Goal: Transaction & Acquisition: Purchase product/service

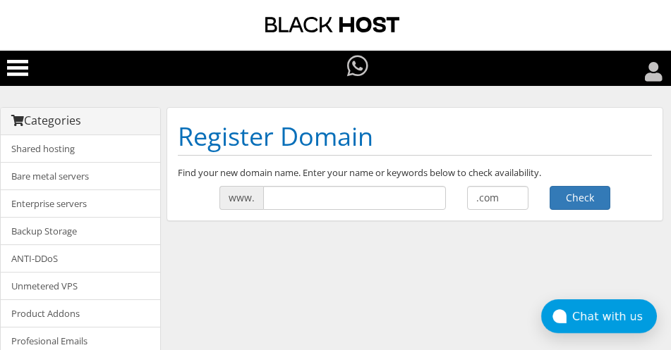
click at [296, 193] on input "text" at bounding box center [354, 198] width 183 height 24
click at [296, 197] on input "text" at bounding box center [354, 198] width 183 height 24
click at [338, 204] on input "text" at bounding box center [354, 198] width 183 height 24
click at [285, 198] on input "text" at bounding box center [354, 198] width 183 height 24
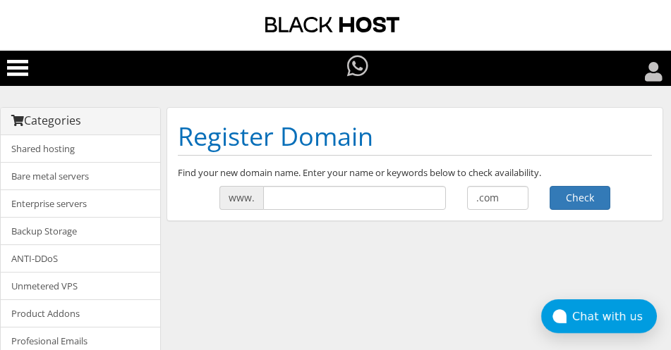
click at [647, 78] on icon at bounding box center [654, 72] width 18 height 20
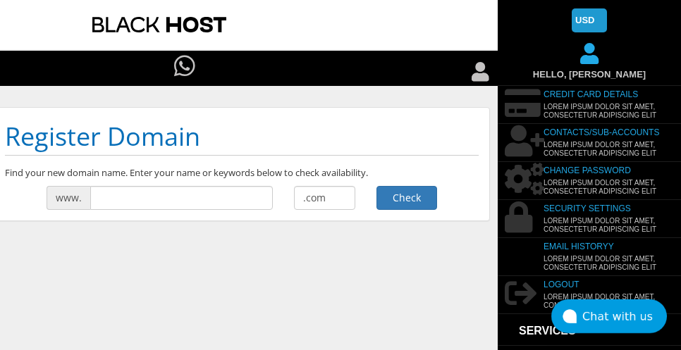
click at [482, 73] on icon at bounding box center [481, 72] width 18 height 20
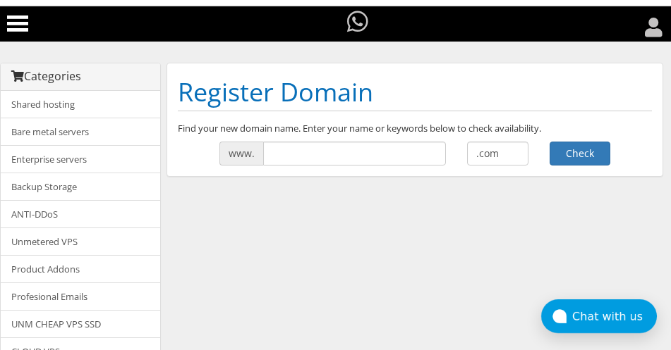
scroll to position [32, 0]
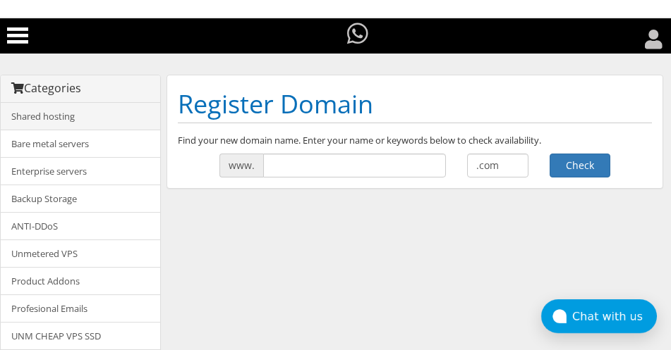
click at [89, 118] on link "Shared hosting" at bounding box center [80, 117] width 159 height 28
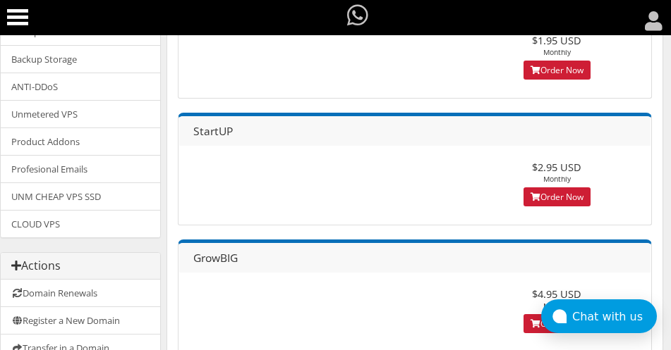
scroll to position [147, 0]
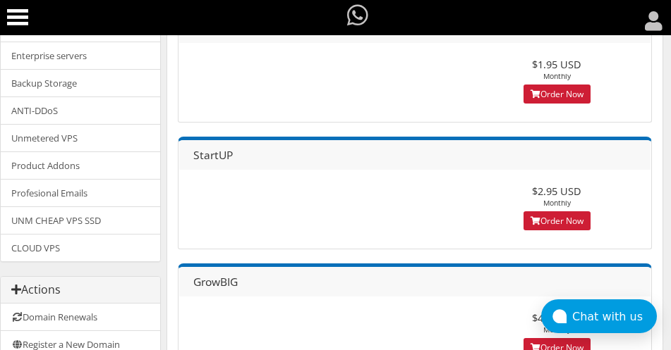
click at [338, 195] on div "StartUP $2.95 USD Monthly Order Now" at bounding box center [415, 193] width 474 height 113
click at [572, 221] on link "Order Now" at bounding box center [556, 221] width 67 height 19
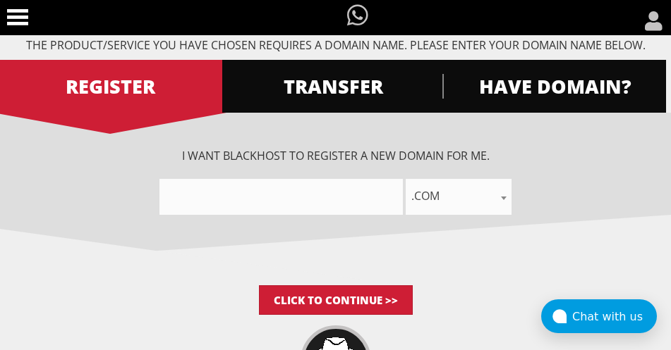
scroll to position [130, 0]
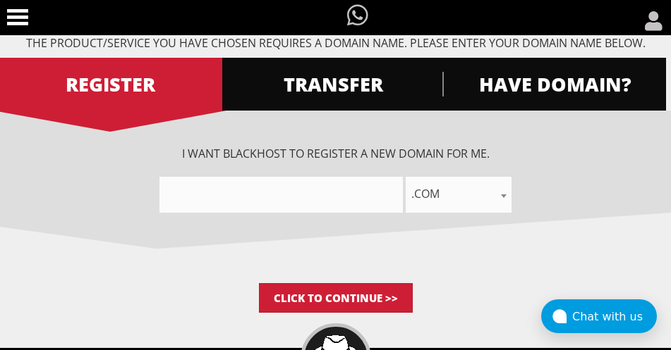
click at [493, 193] on span ".com" at bounding box center [458, 194] width 106 height 20
click at [363, 197] on input"] "text" at bounding box center [280, 195] width 243 height 36
click at [282, 195] on input"] "text" at bounding box center [280, 195] width 243 height 36
click at [190, 193] on input"] "text" at bounding box center [280, 195] width 243 height 36
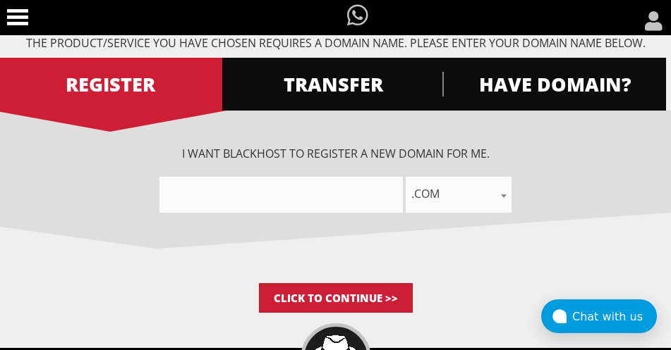
click at [323, 77] on span "TRANSFER" at bounding box center [333, 84] width 224 height 25
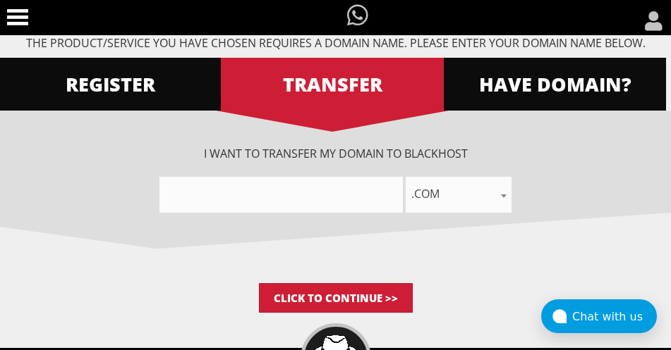
click at [482, 88] on span "HAVE DOMAIN?" at bounding box center [554, 84] width 224 height 25
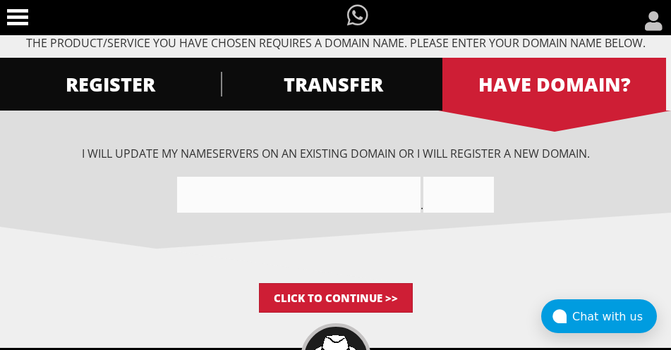
click at [156, 102] on link "REGISTER" at bounding box center [111, 84] width 224 height 53
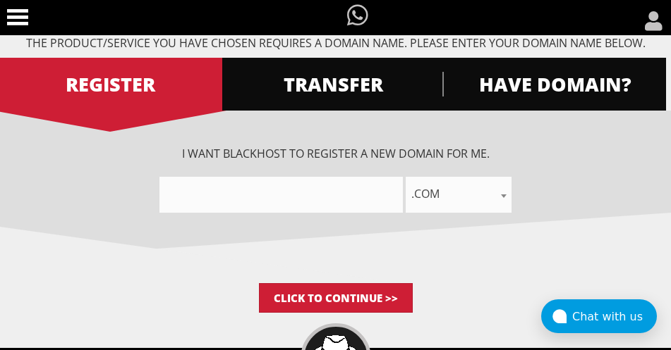
click at [204, 206] on input"] "text" at bounding box center [280, 195] width 243 height 36
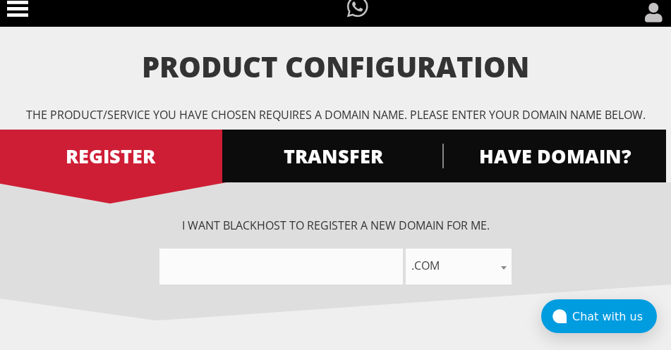
scroll to position [57, 0]
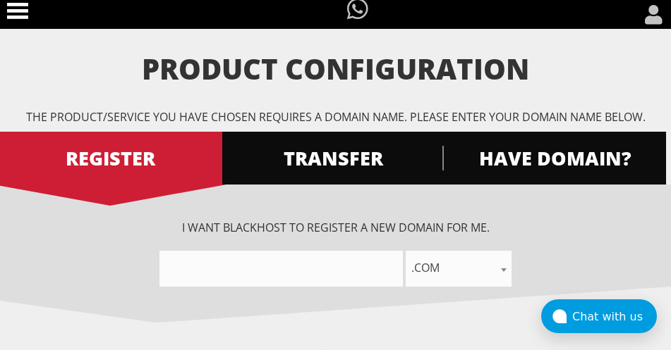
click at [184, 274] on input"] "text" at bounding box center [280, 269] width 243 height 36
click at [458, 280] on span ".com" at bounding box center [458, 269] width 106 height 36
click at [385, 262] on input"] "text" at bounding box center [280, 269] width 243 height 36
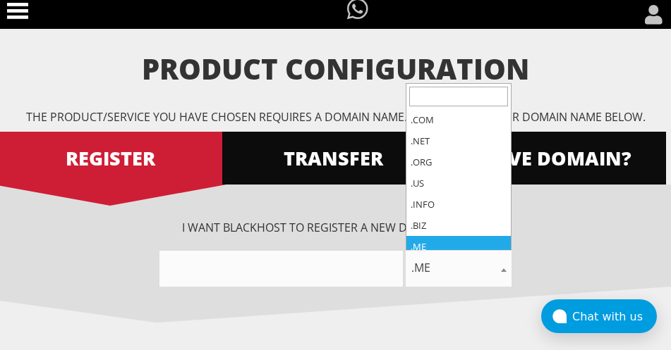
click at [501, 264] on span at bounding box center [503, 270] width 14 height 36
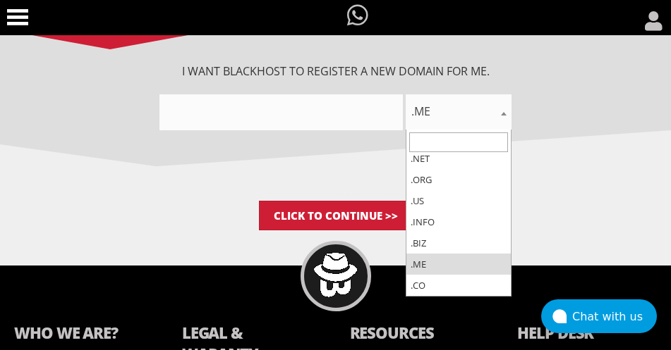
scroll to position [0, 0]
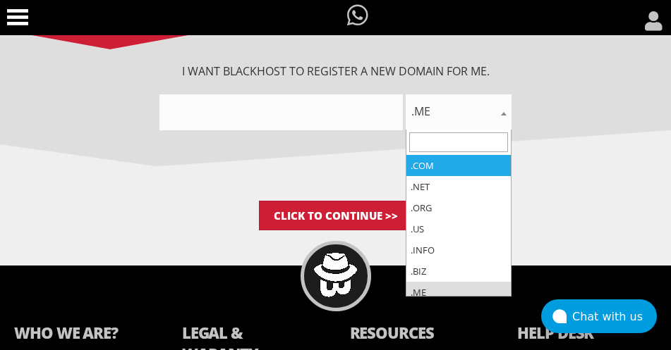
select select ".com"
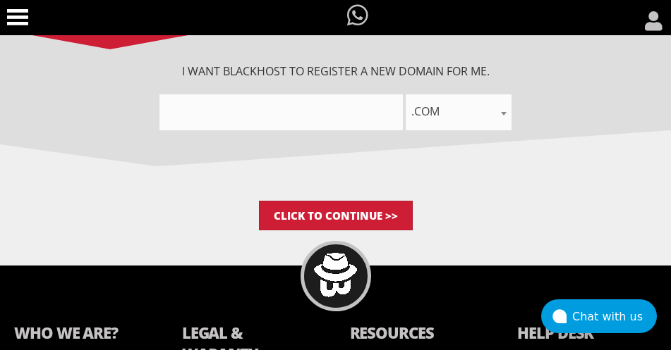
click at [384, 115] on input"] "text" at bounding box center [280, 112] width 243 height 36
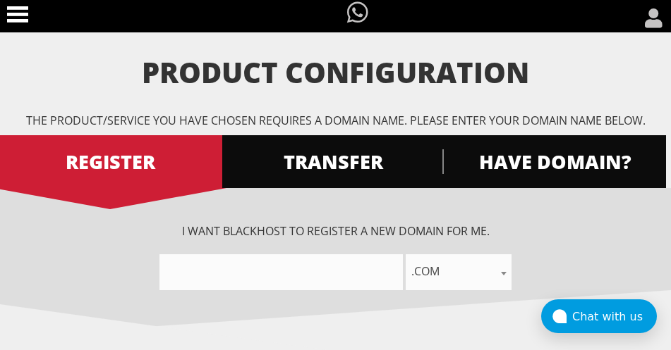
scroll to position [50, 0]
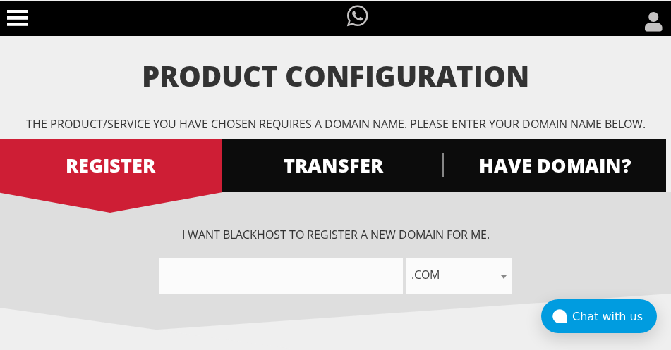
click at [643, 23] on div at bounding box center [652, 21] width 35 height 35
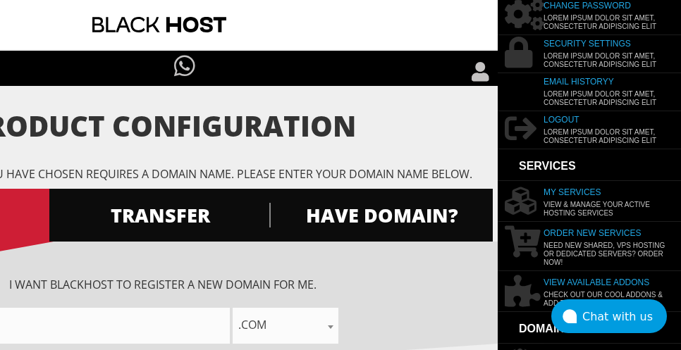
scroll to position [142, 0]
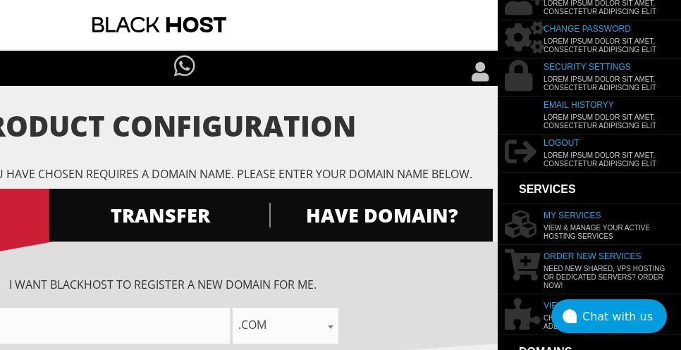
click at [483, 68] on icon at bounding box center [481, 72] width 18 height 20
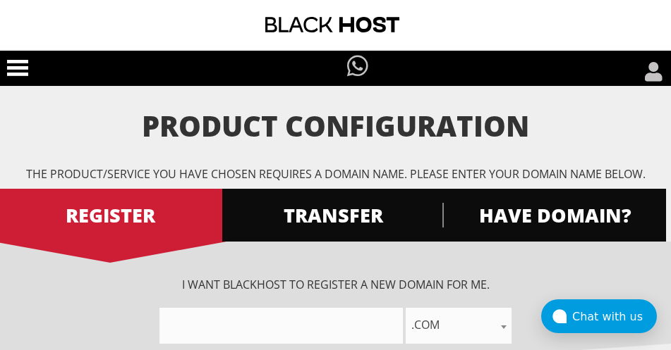
click at [21, 56] on link at bounding box center [17, 70] width 35 height 38
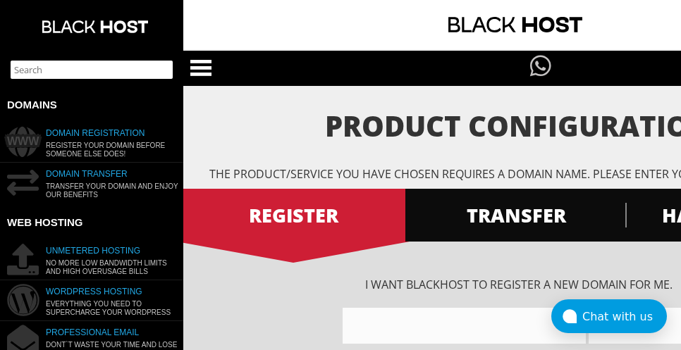
click at [97, 124] on li "DOMAINS WWW Domain Registration Register your domain before someone else does! …" at bounding box center [91, 145] width 183 height 115
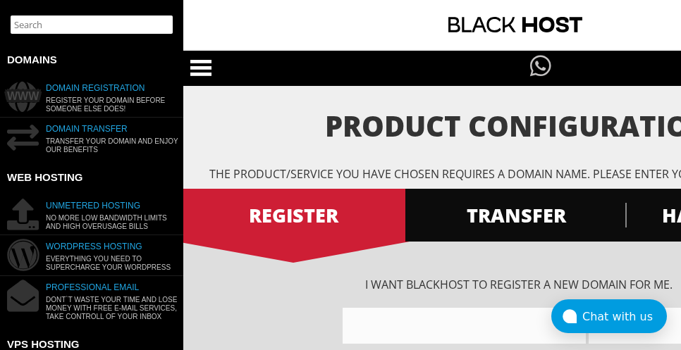
scroll to position [49, 0]
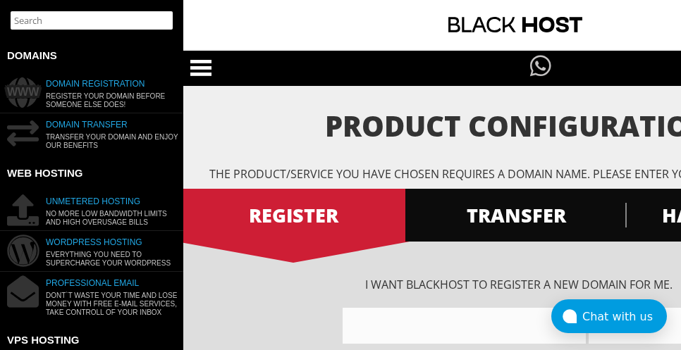
click at [65, 82] on h4 "Domain Registration" at bounding box center [102, 83] width 162 height 17
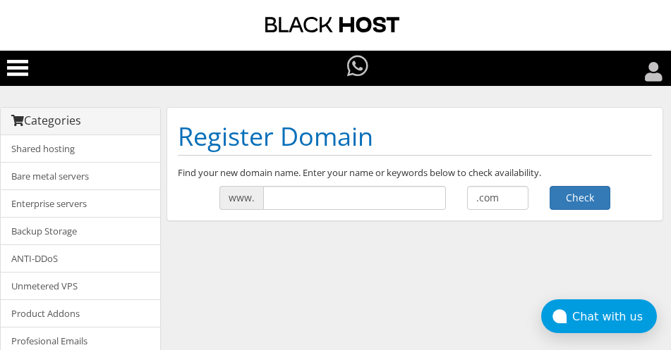
click at [279, 198] on input "text" at bounding box center [354, 198] width 183 height 24
click at [483, 193] on select ".com .net .org .us .info .biz" at bounding box center [497, 198] width 61 height 24
click at [345, 200] on input "text" at bounding box center [354, 198] width 183 height 24
click at [289, 201] on input "text" at bounding box center [354, 198] width 183 height 24
click at [112, 156] on link "Shared hosting" at bounding box center [80, 149] width 159 height 28
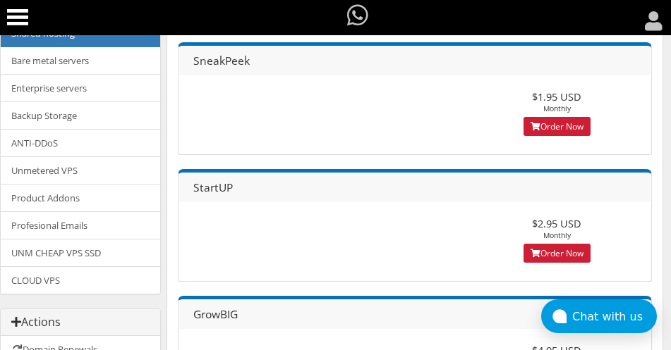
scroll to position [119, 0]
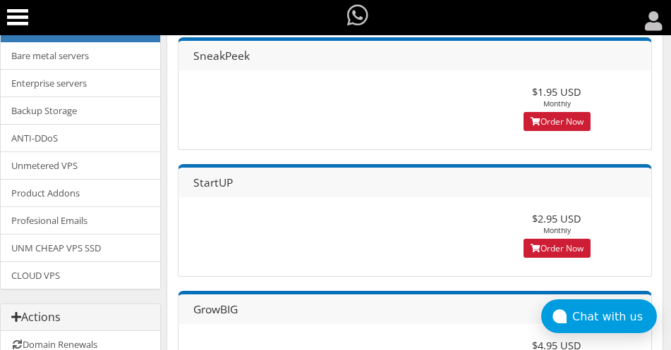
click at [297, 224] on div "StartUP $2.95 USD Monthly Order Now" at bounding box center [415, 220] width 474 height 113
click at [542, 248] on link "Order Now" at bounding box center [556, 248] width 67 height 19
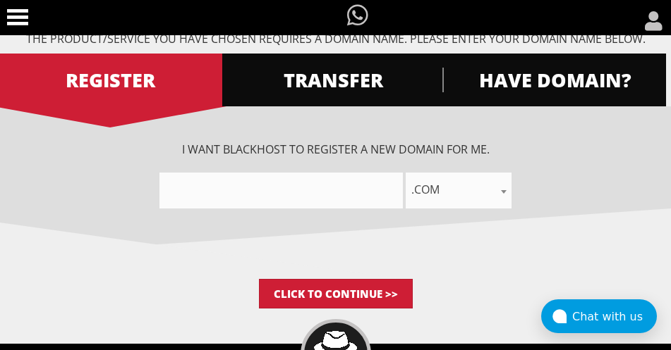
scroll to position [136, 0]
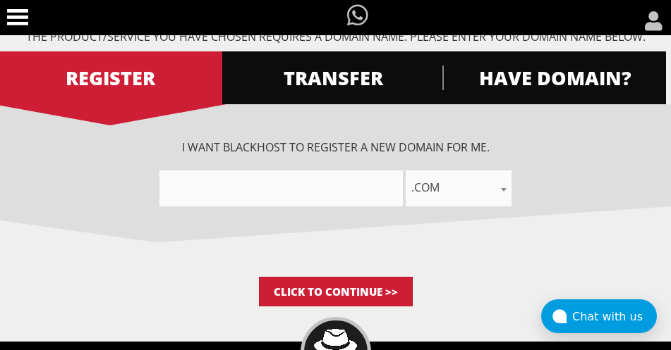
click at [365, 206] on div "I want BlackHOST to register a new domain for me. .com .net .org .us .info .biz…" at bounding box center [335, 190] width 671 height 173
click at [374, 185] on input"] "text" at bounding box center [280, 189] width 243 height 36
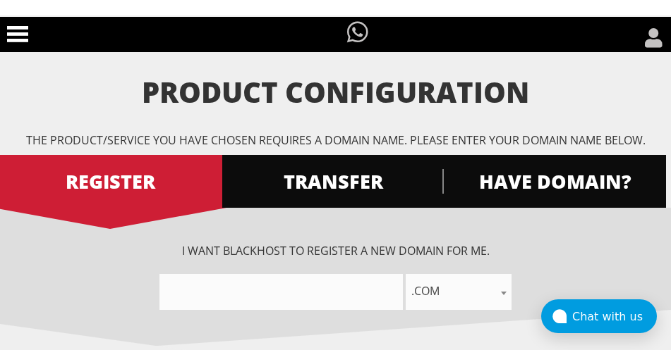
scroll to position [0, 0]
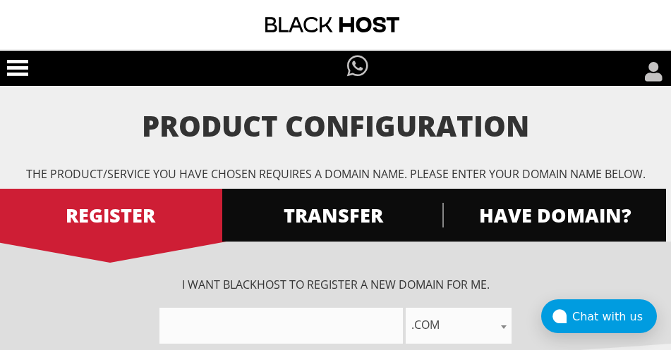
click at [22, 71] on icon at bounding box center [17, 68] width 21 height 21
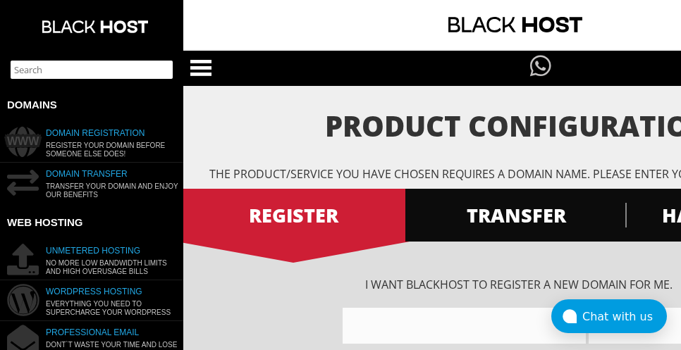
click at [207, 68] on rect at bounding box center [200, 68] width 21 height 4
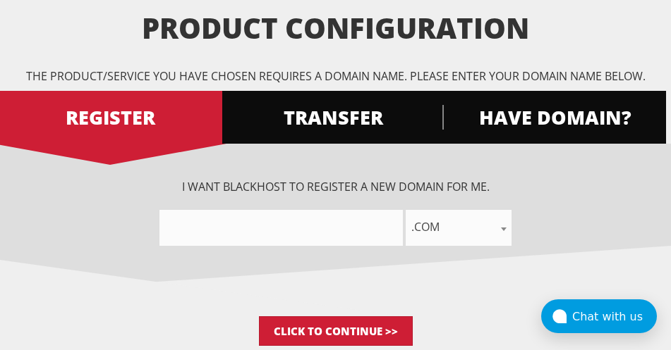
scroll to position [106, 0]
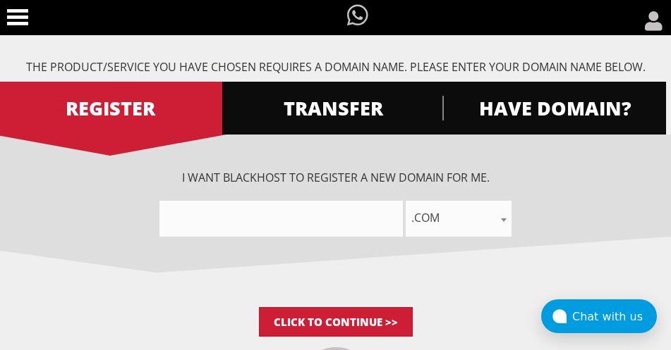
click at [280, 212] on input"] "text" at bounding box center [280, 219] width 243 height 36
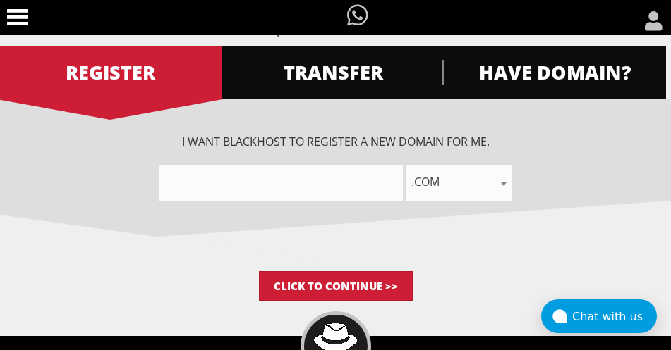
scroll to position [145, 0]
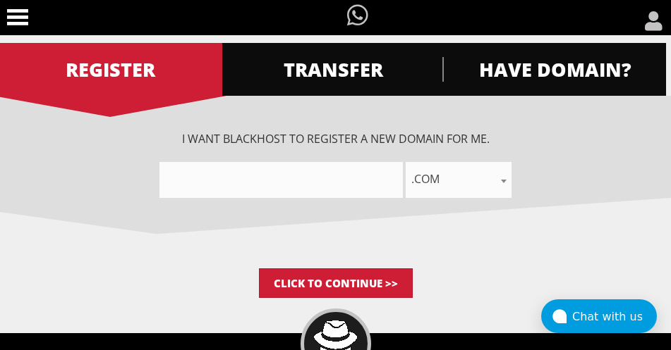
click at [279, 173] on input"] "text" at bounding box center [280, 180] width 243 height 36
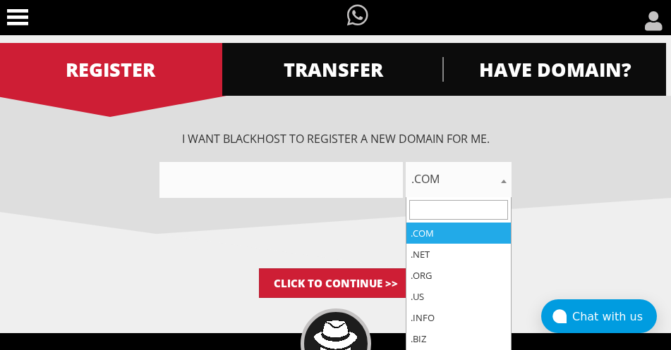
click at [448, 180] on span ".com" at bounding box center [458, 179] width 106 height 20
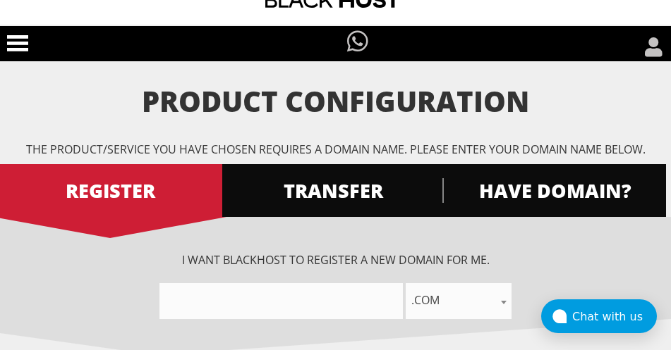
scroll to position [16, 0]
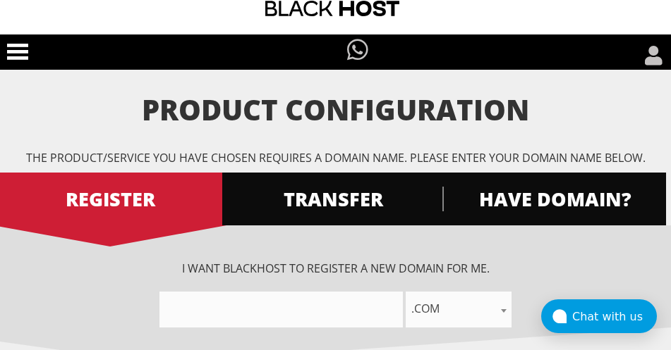
click at [19, 51] on rect at bounding box center [17, 52] width 21 height 4
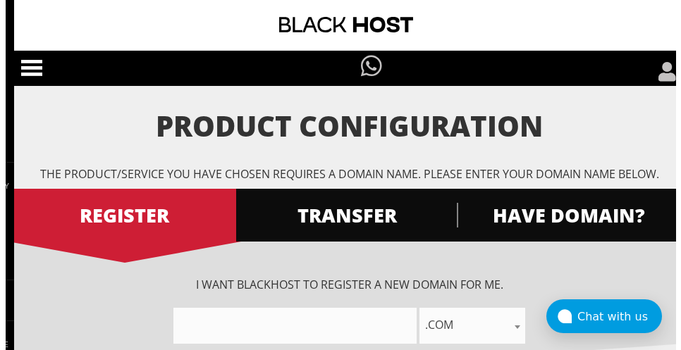
scroll to position [0, 0]
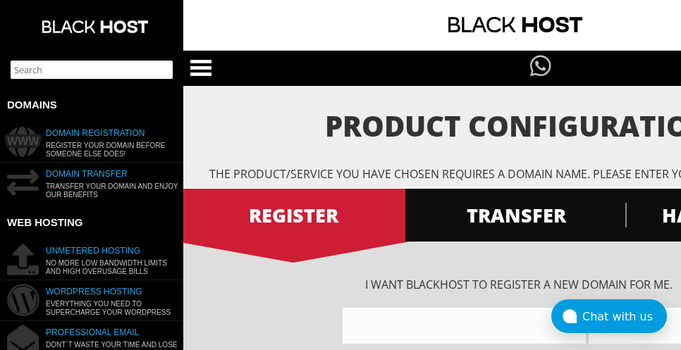
click at [126, 128] on h4 "Domain Registration" at bounding box center [102, 133] width 162 height 17
